Goal: Navigation & Orientation: Find specific page/section

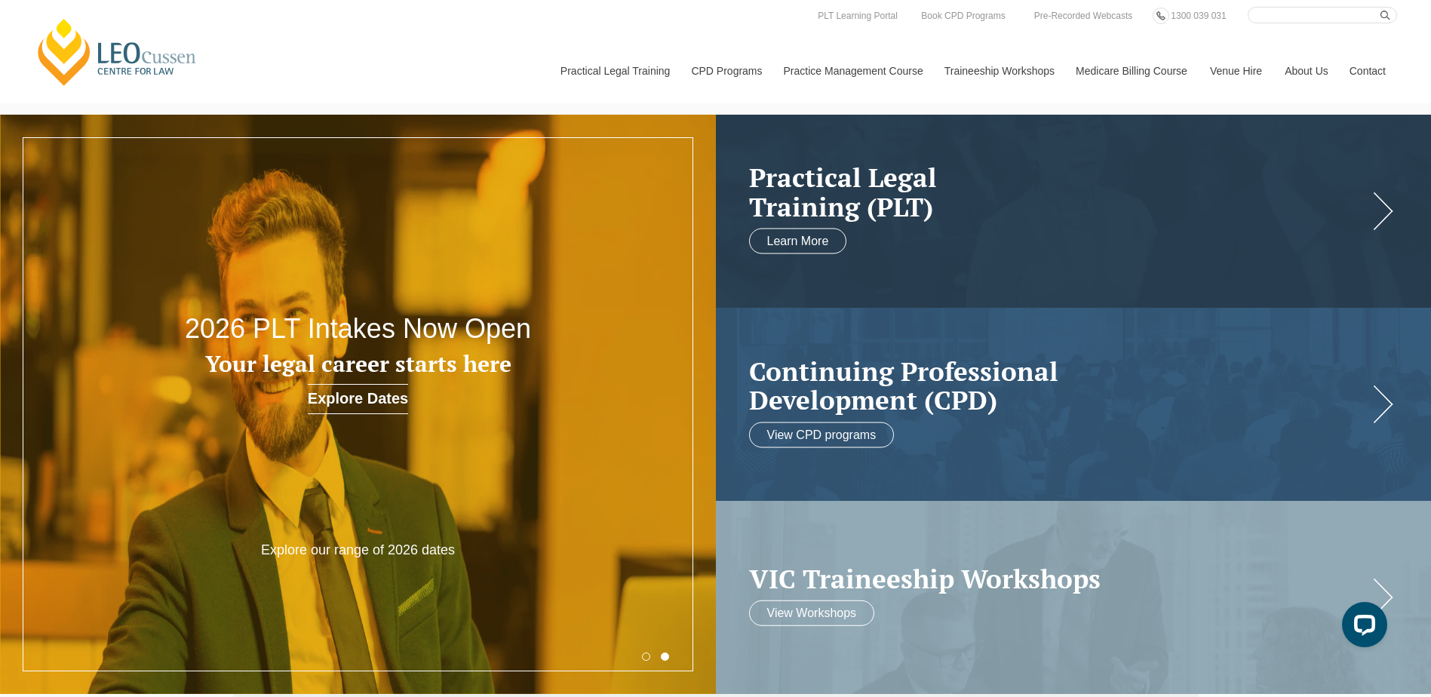
click at [623, 10] on div "Leo Cussen Centre for Law Search here Practical Legal Training Our Practical Le…" at bounding box center [715, 55] width 1363 height 97
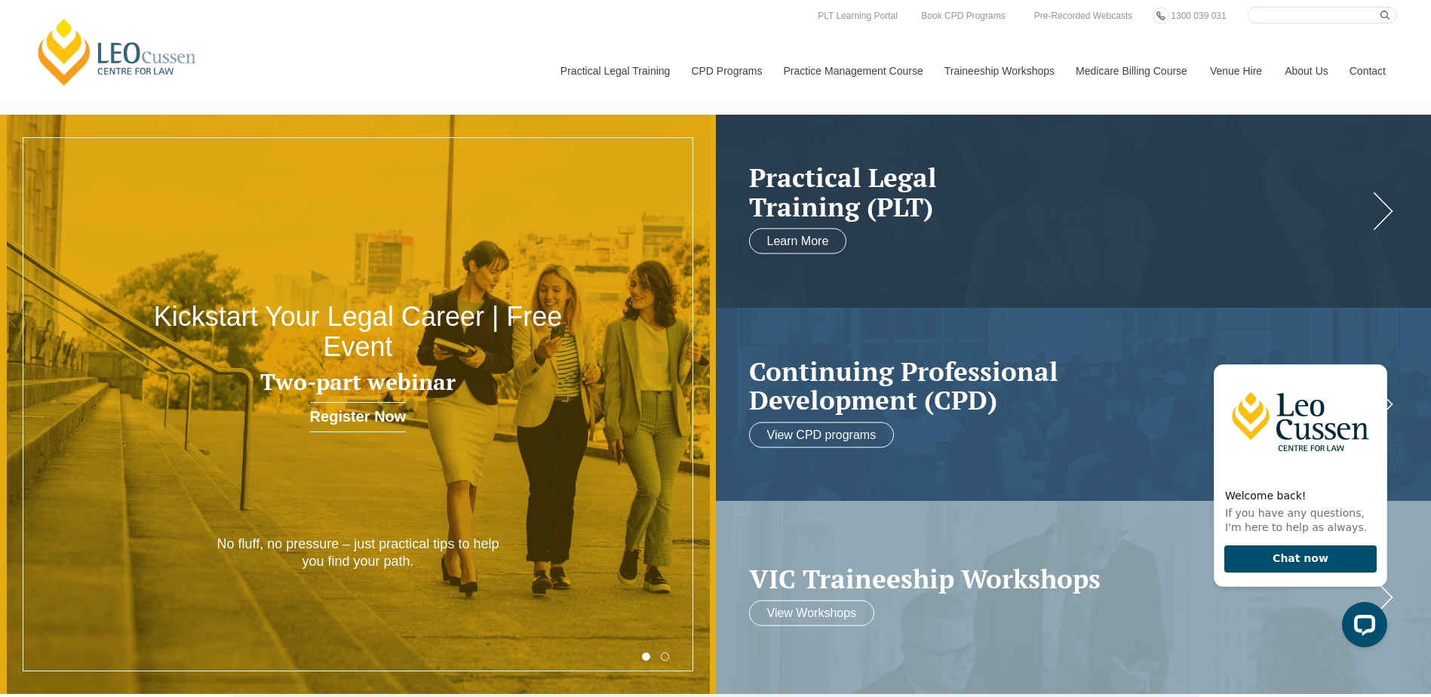
click at [1415, 35] on header "Leo Cussen Centre for Law Search here Practical Legal Training Our Practical Le…" at bounding box center [715, 51] width 1431 height 103
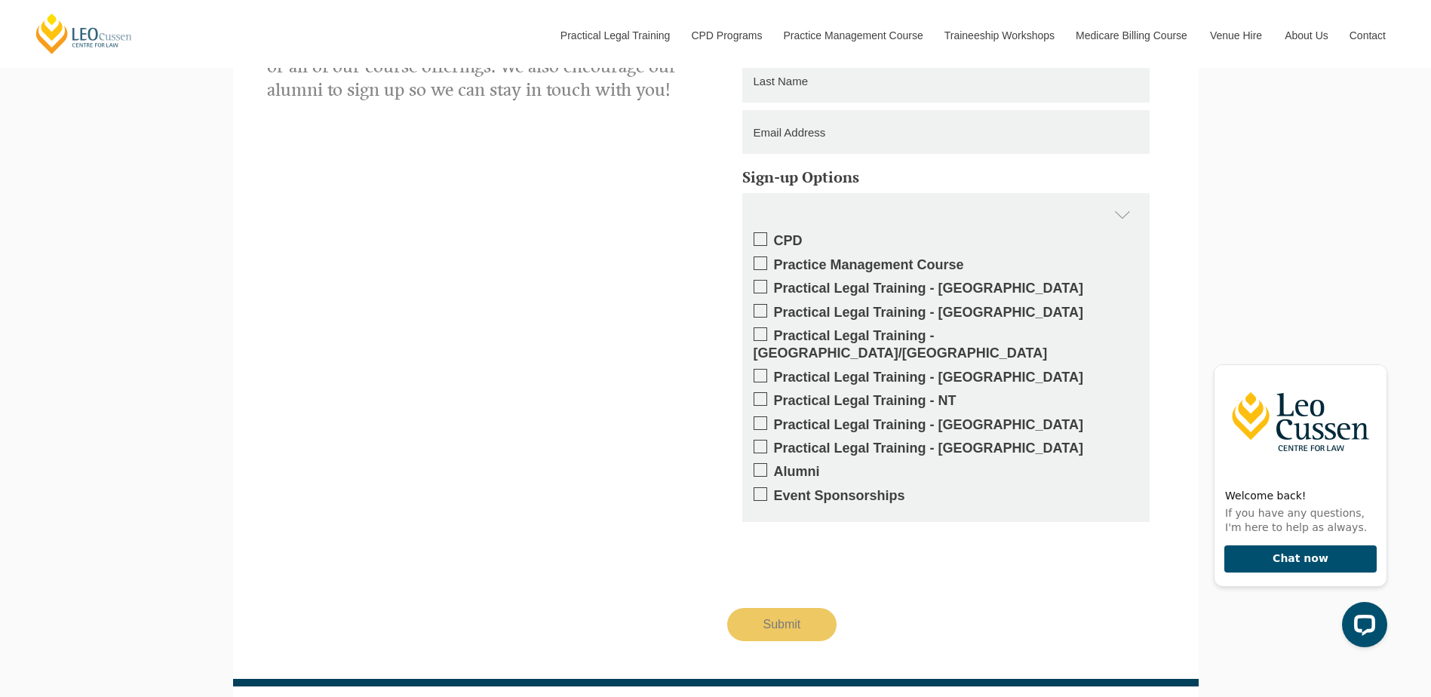
scroll to position [2830, 0]
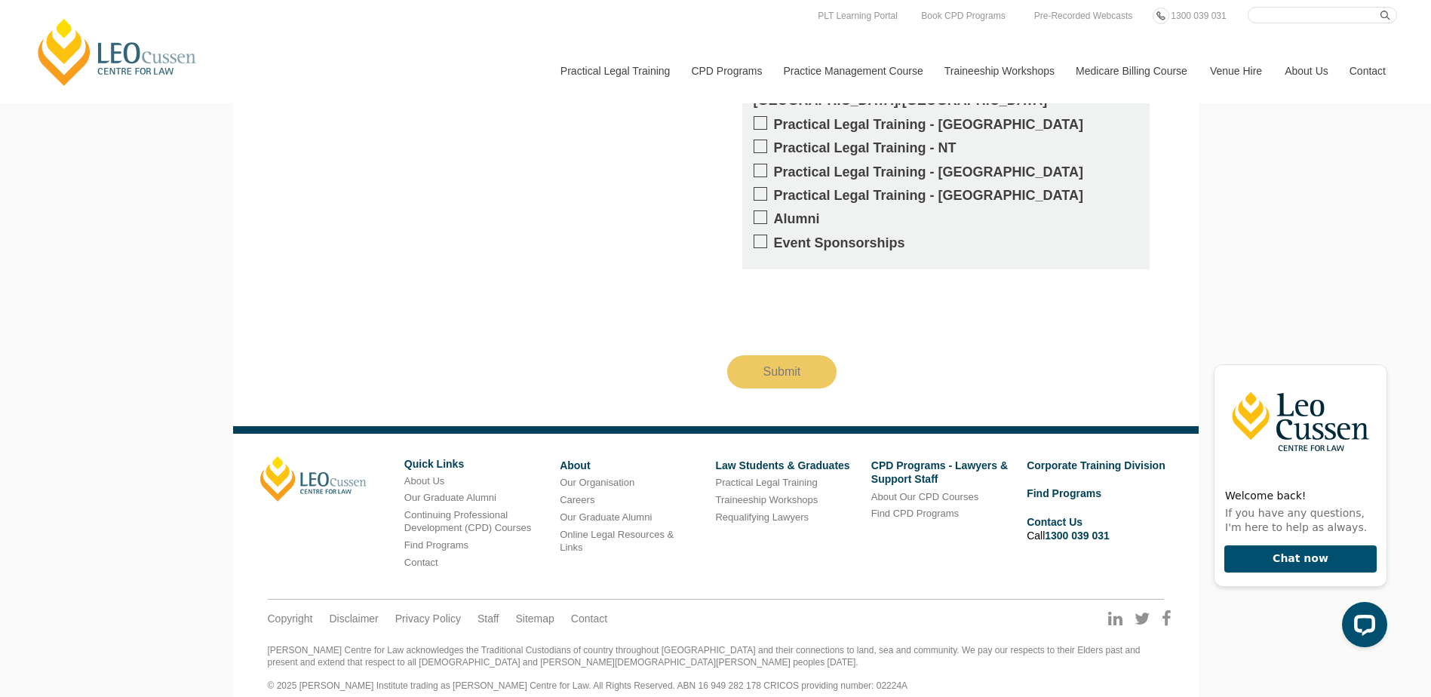
click at [589, 229] on div "Get updates on your specific areas of interest whether it be CPD, PLT, our Prac…" at bounding box center [716, 71] width 920 height 633
click at [534, 258] on div "Get updates on your specific areas of interest whether it be CPD, PLT, our Prac…" at bounding box center [716, 71] width 920 height 633
